Goal: Task Accomplishment & Management: Manage account settings

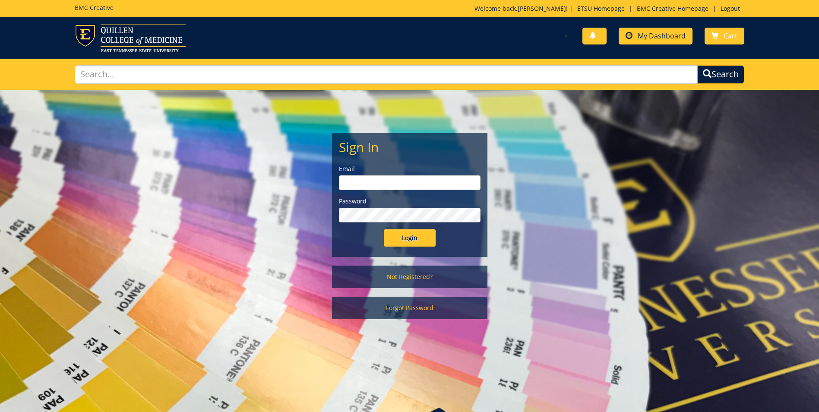
type input "[EMAIL_ADDRESS][DOMAIN_NAME]"
click at [649, 32] on span "My Dashboard" at bounding box center [662, 35] width 48 height 9
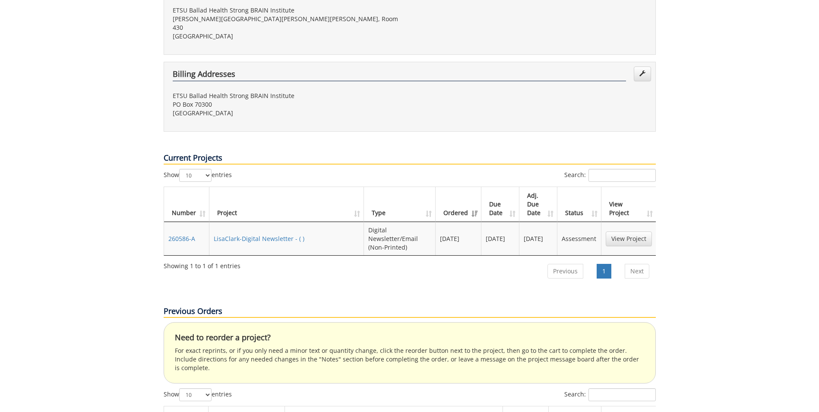
scroll to position [345, 0]
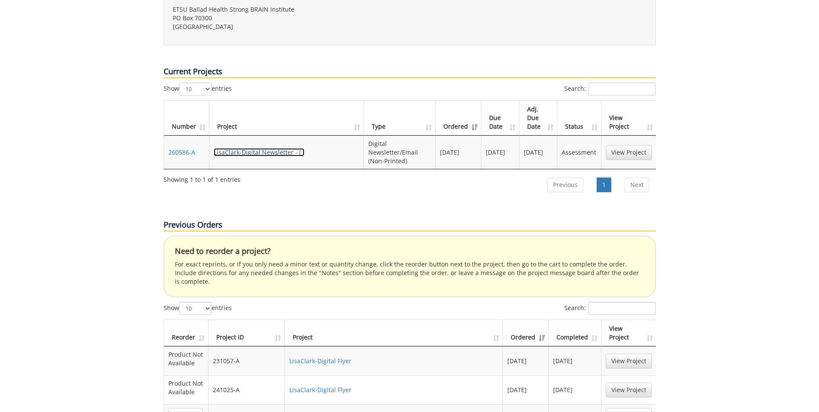
click at [286, 148] on link "LisaClark-Digital Newsletter - ( )" at bounding box center [259, 152] width 91 height 8
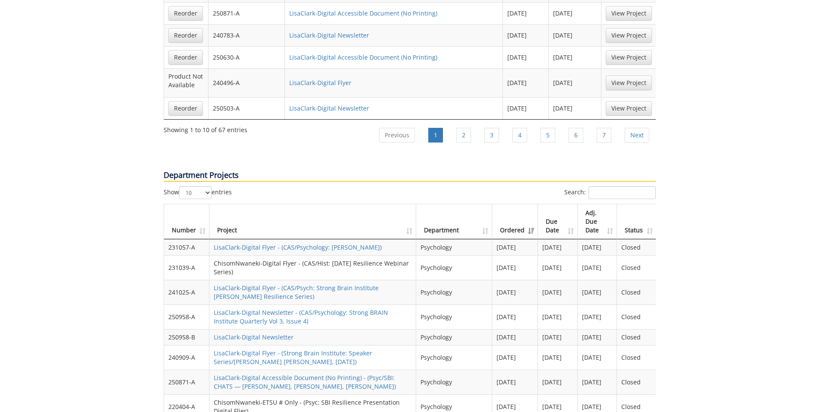
scroll to position [907, 0]
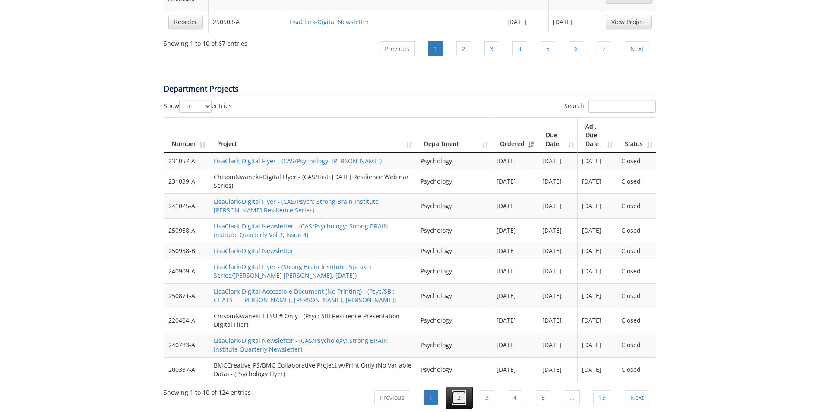
click at [463, 390] on link "2" at bounding box center [459, 397] width 15 height 15
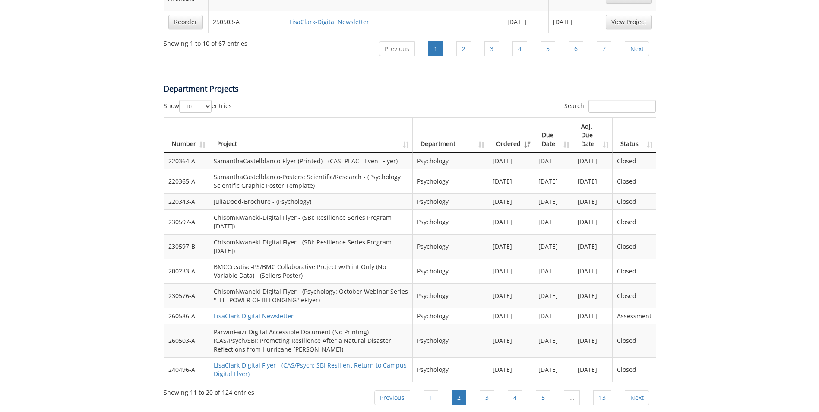
scroll to position [820, 0]
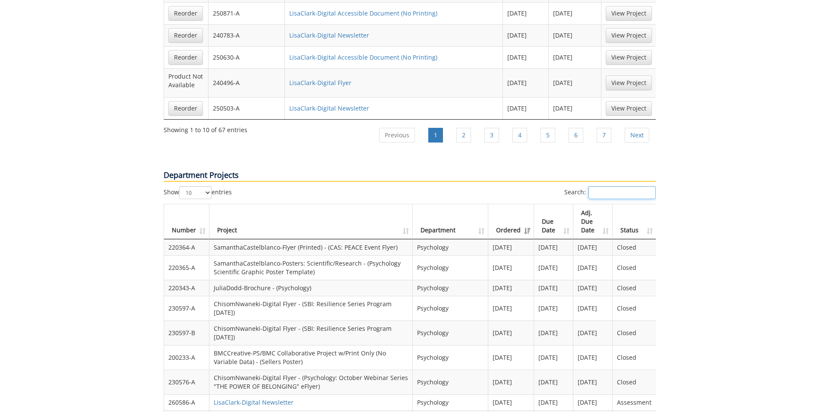
click at [621, 186] on input "Search:" at bounding box center [621, 192] width 67 height 13
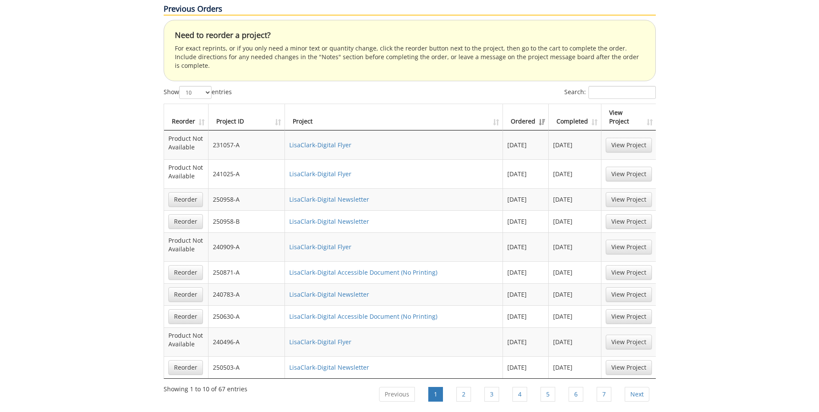
scroll to position [432, 0]
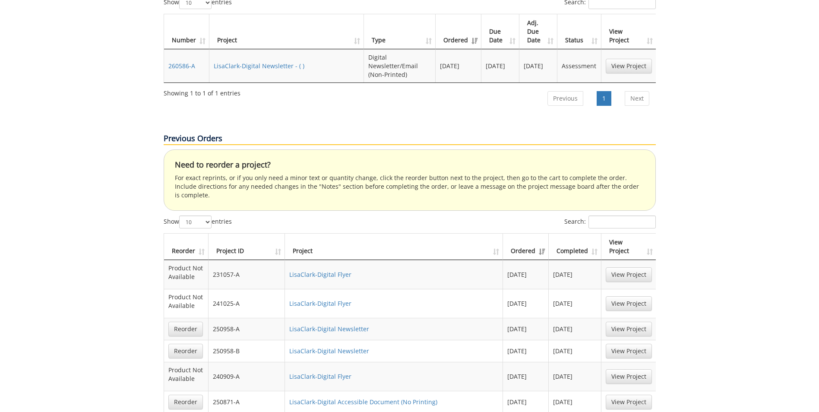
type input "2025"
click at [603, 215] on input "Search:" at bounding box center [621, 221] width 67 height 13
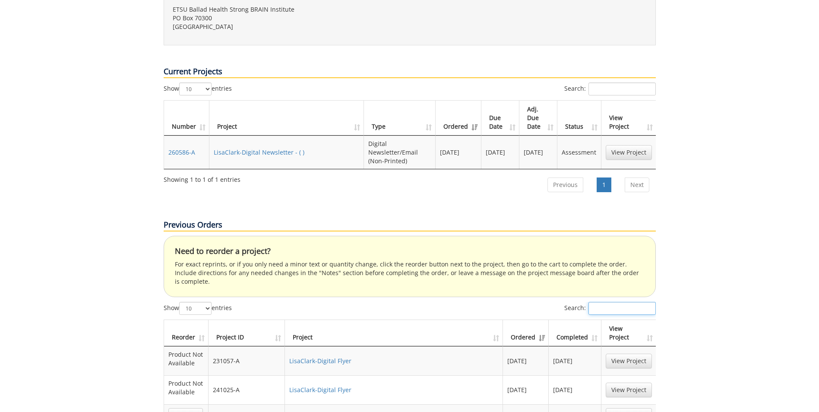
scroll to position [302, 0]
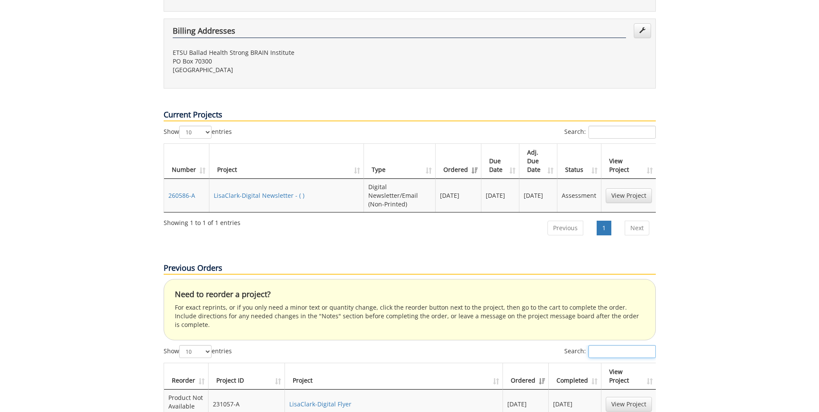
click at [597, 345] on input "Search:" at bounding box center [621, 351] width 67 height 13
type input "2025"
click at [366, 396] on link "LisaClark-Digital Accessible Document (No Printing)" at bounding box center [362, 400] width 148 height 8
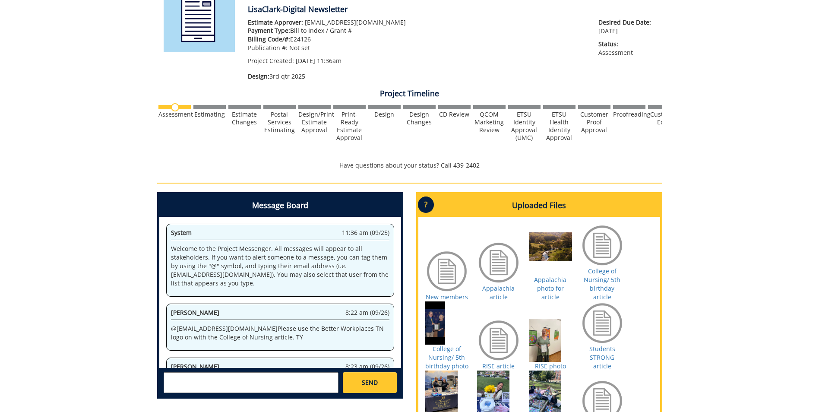
click at [186, 379] on textarea at bounding box center [251, 382] width 175 height 21
paste textarea "10-42040-200008-120-74520-250-999-999-999- for BMC Creative digital products"
click at [327, 375] on textarea "For billing: 10-42040-200008-120-74520-250-999-999-999- for BMC Creative digita…" at bounding box center [251, 382] width 175 height 21
type textarea "For billing: 10-42040-200008-120-74520-250-999-999-999"
click at [374, 379] on span "SEND" at bounding box center [370, 382] width 16 height 9
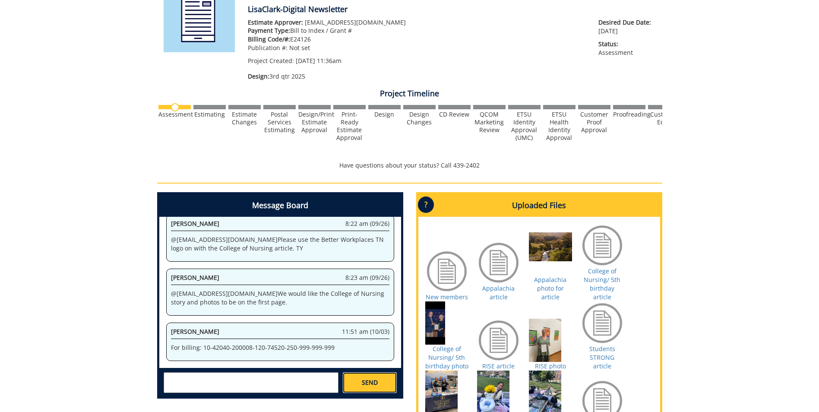
scroll to position [555, 0]
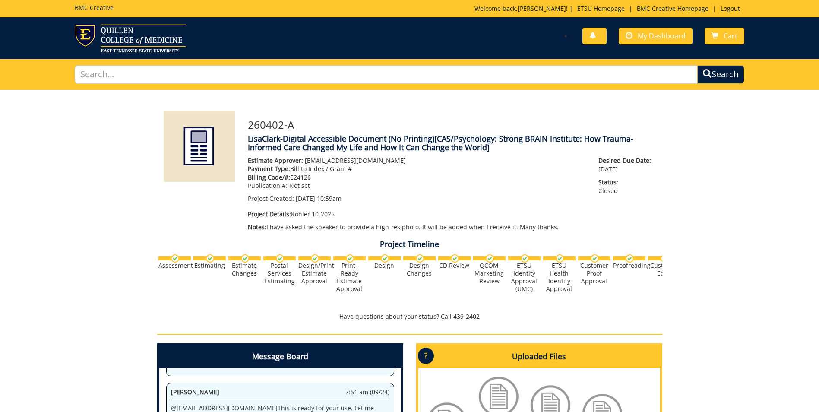
scroll to position [130, 0]
